Goal: Answer question/provide support: Answer question/provide support

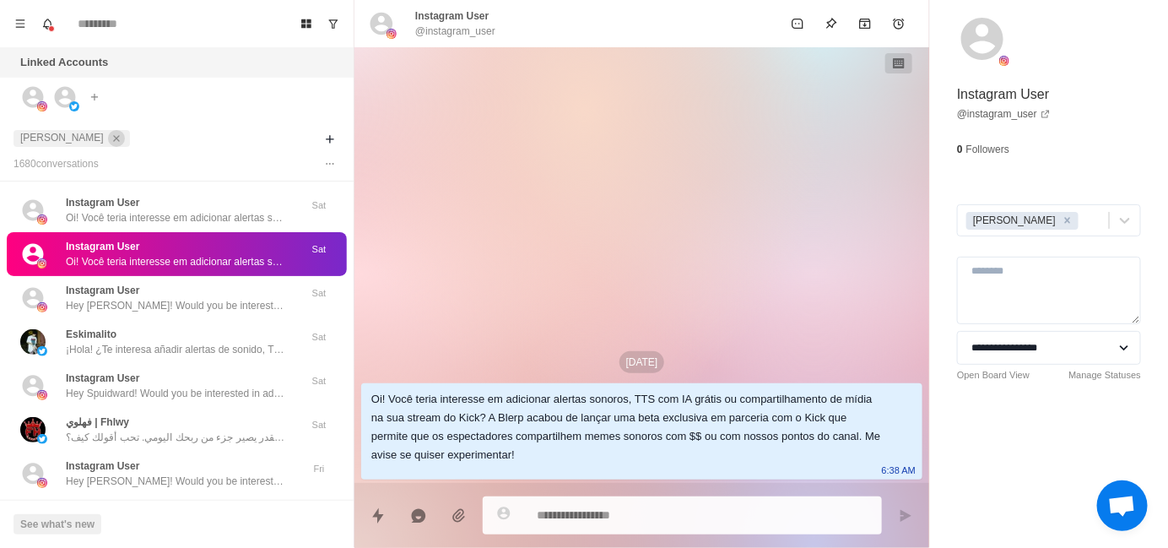
click at [111, 138] on icon "close" at bounding box center [117, 138] width 12 height 12
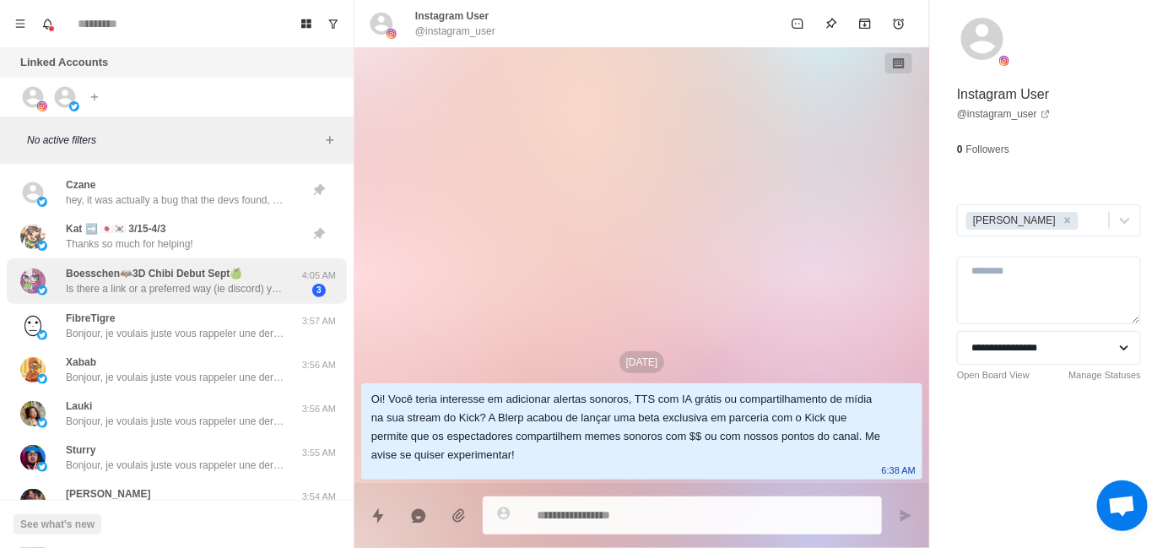
click at [156, 295] on p "Is there a link or a preferred way (ie discord) you want to have the call on?" at bounding box center [175, 288] width 219 height 15
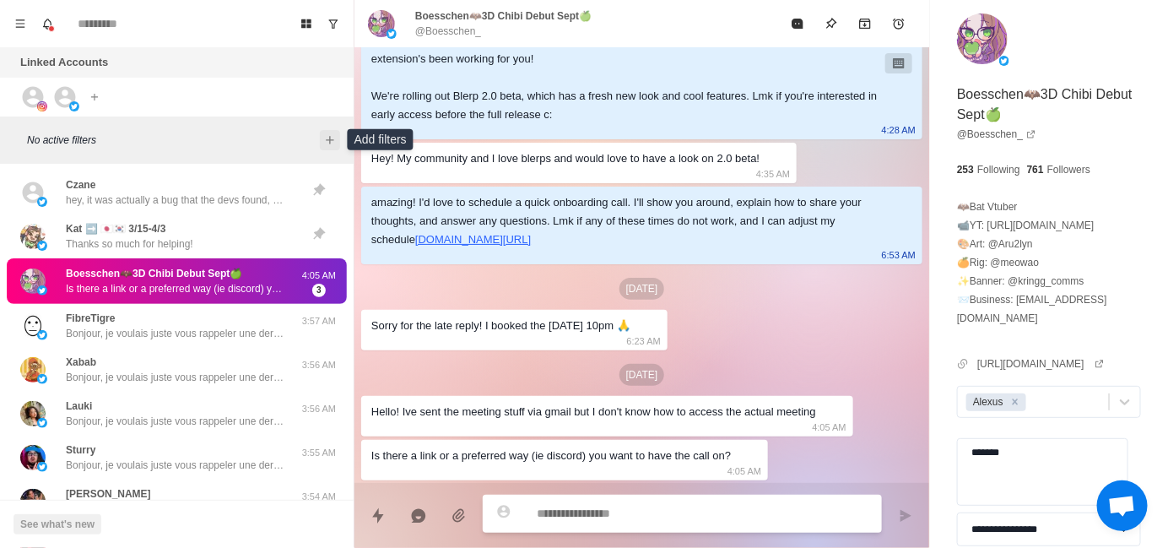
click at [333, 142] on icon "Add filters" at bounding box center [330, 140] width 14 height 14
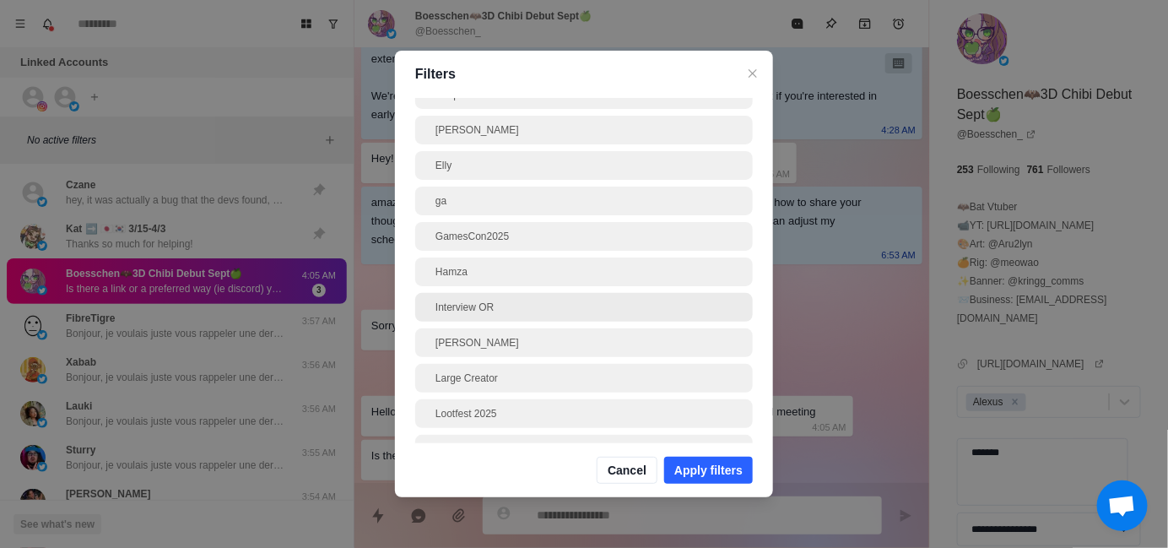
scroll to position [169, 0]
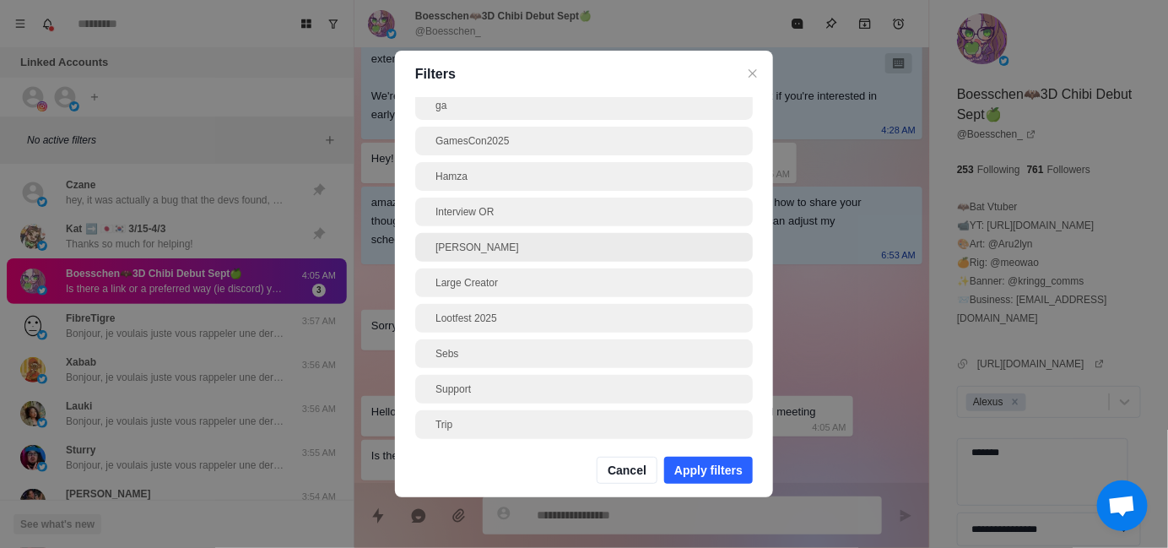
click at [494, 257] on div "[PERSON_NAME]" at bounding box center [584, 247] width 338 height 29
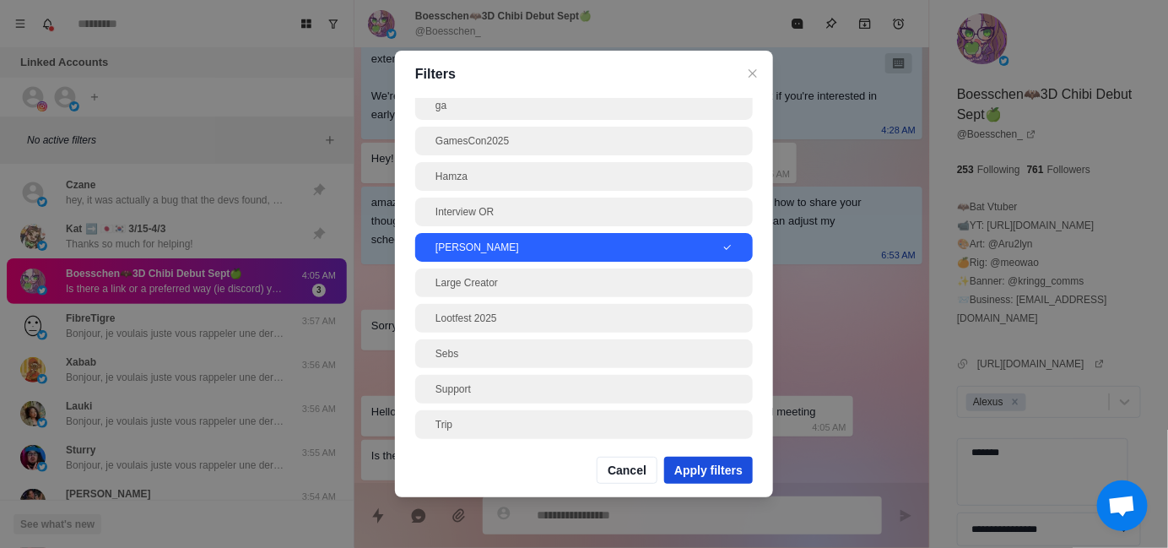
click at [717, 470] on button "Apply filters" at bounding box center [708, 470] width 89 height 27
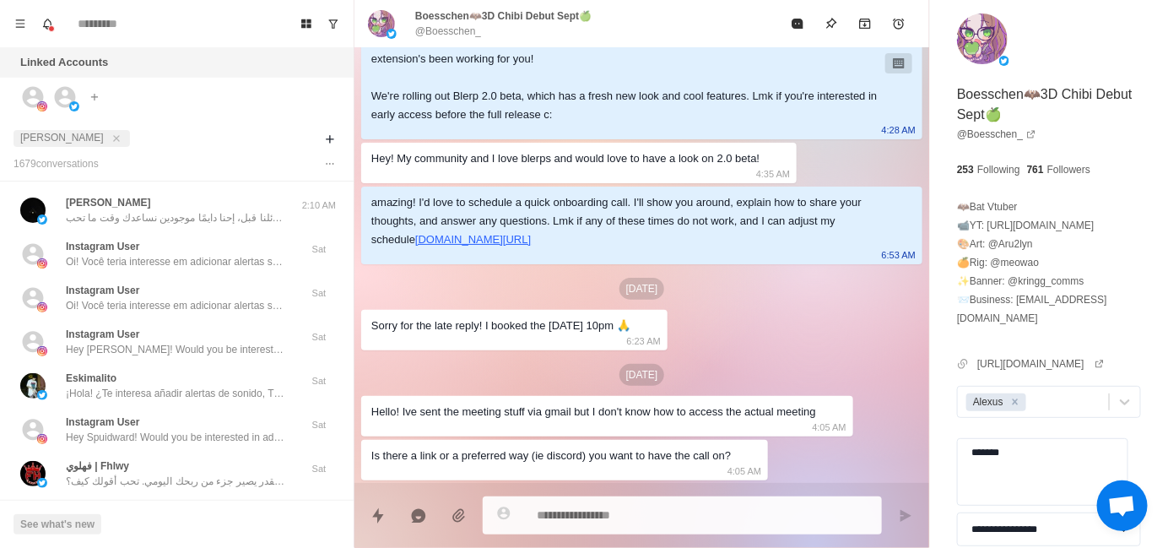
type textarea "*"
